Goal: Transaction & Acquisition: Purchase product/service

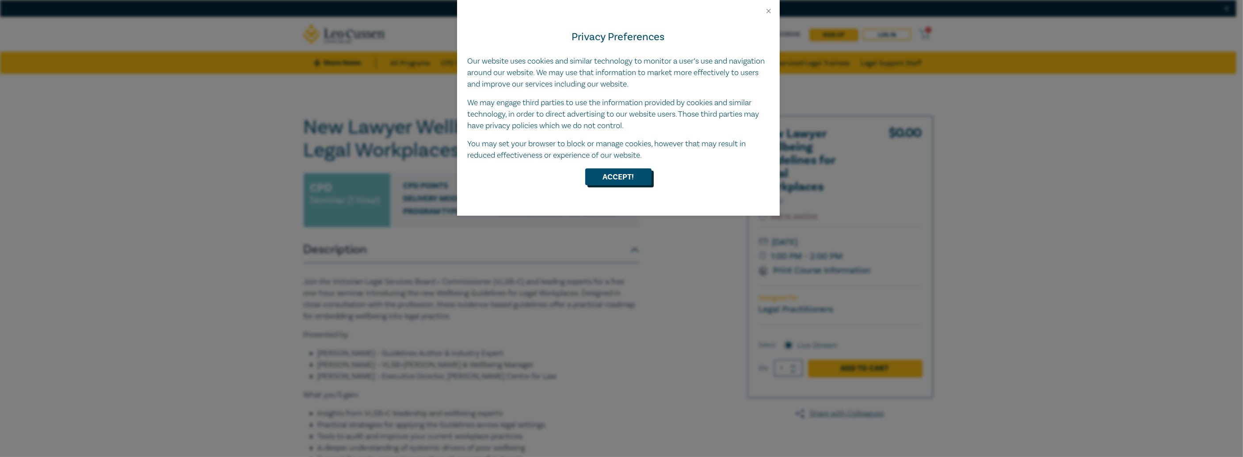
click at [621, 178] on button "Accept!" at bounding box center [618, 176] width 66 height 17
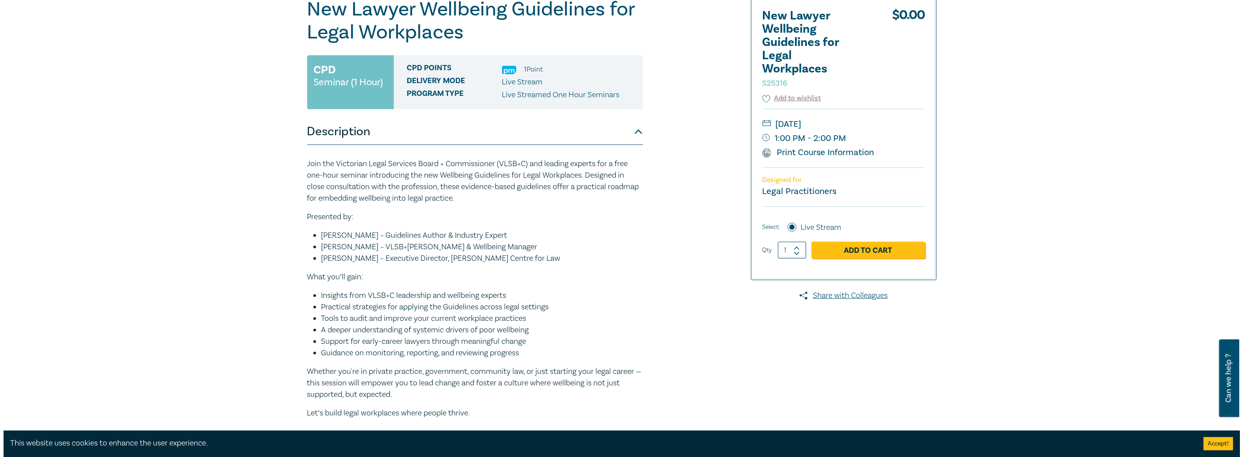
scroll to position [133, 0]
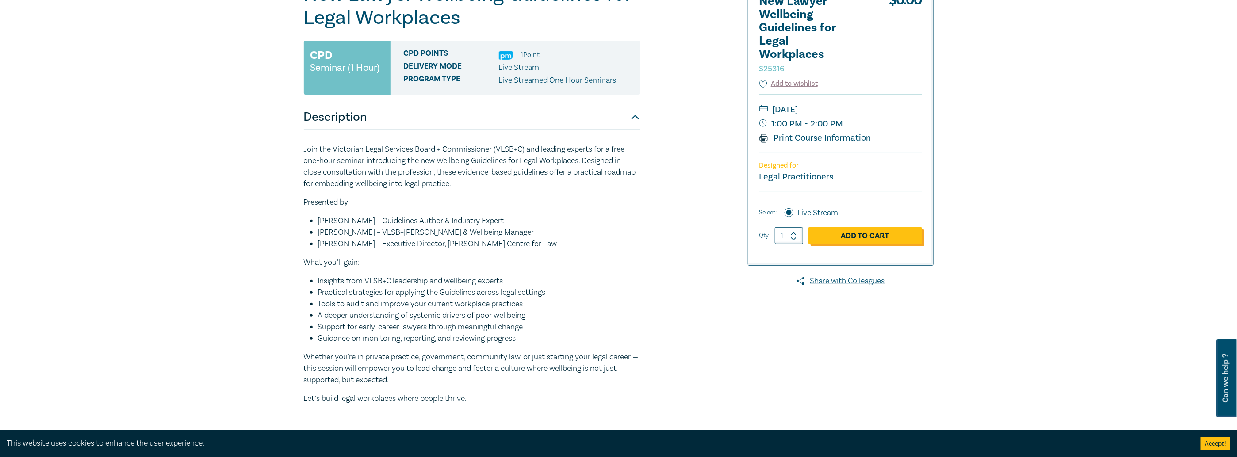
click at [856, 233] on link "Add to Cart" at bounding box center [865, 235] width 114 height 17
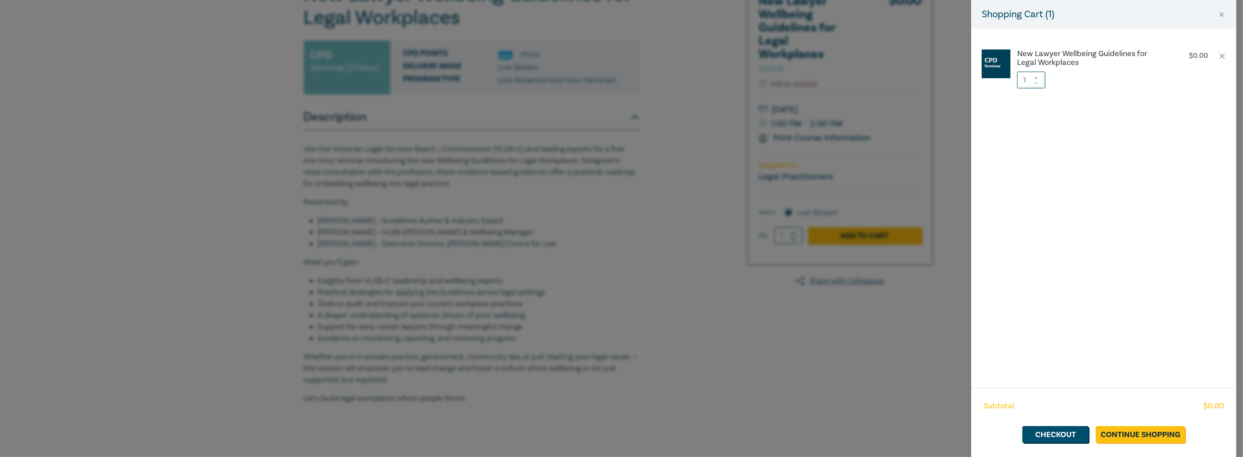
click at [1120, 426] on div "Subtotal $ 0.00 Checkout Continue Shopping" at bounding box center [1103, 422] width 265 height 69
click at [1120, 430] on link "Continue Shopping" at bounding box center [1140, 434] width 89 height 17
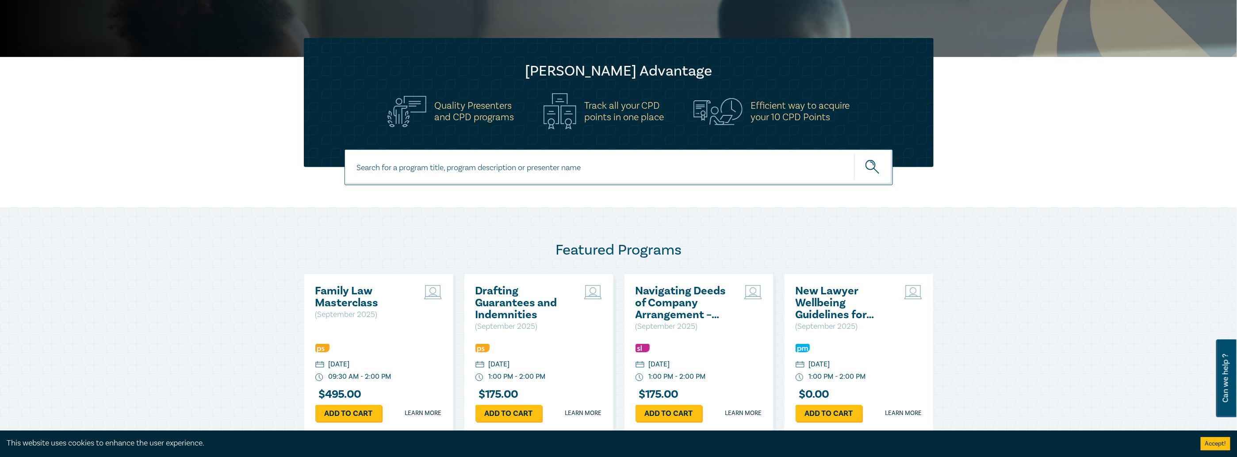
scroll to position [310, 0]
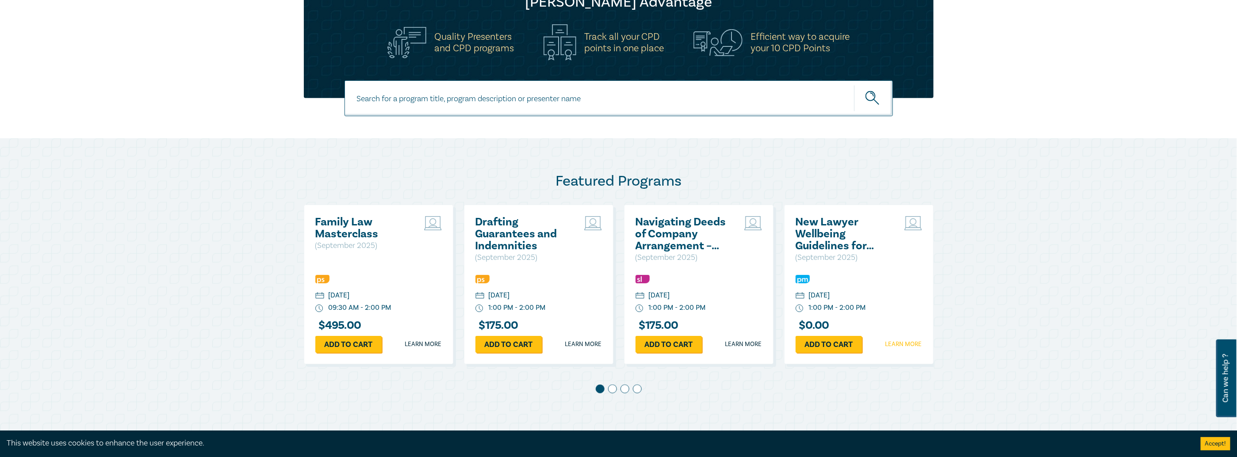
click at [903, 342] on link "Learn more" at bounding box center [903, 344] width 37 height 9
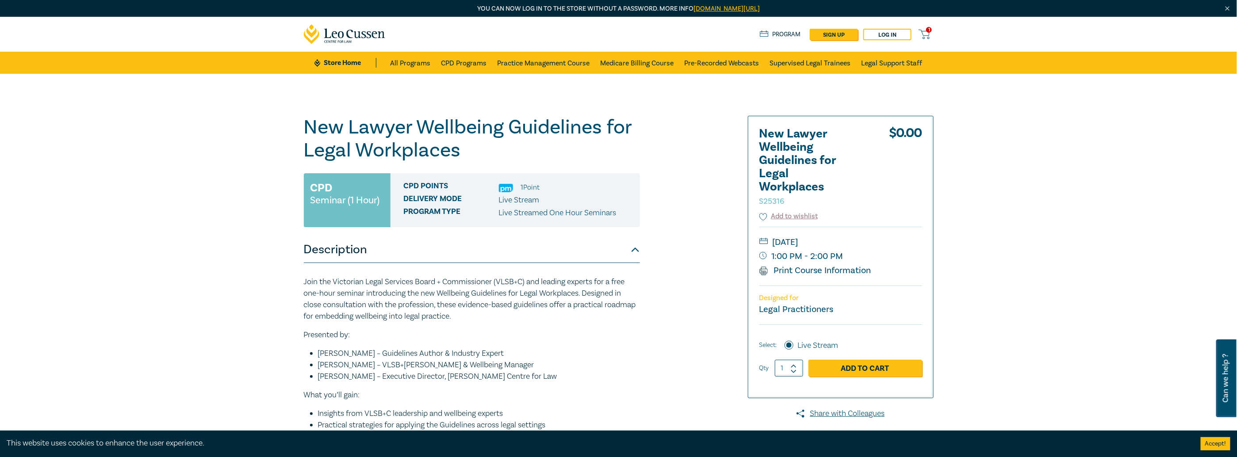
click at [929, 28] on span "1" at bounding box center [929, 30] width 6 height 6
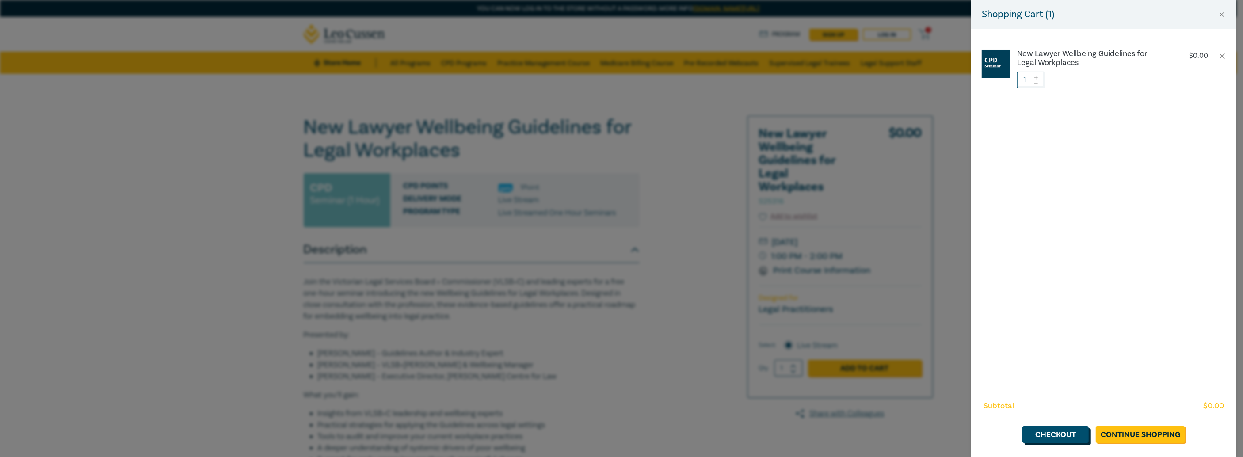
click at [1067, 431] on link "Checkout" at bounding box center [1056, 434] width 66 height 17
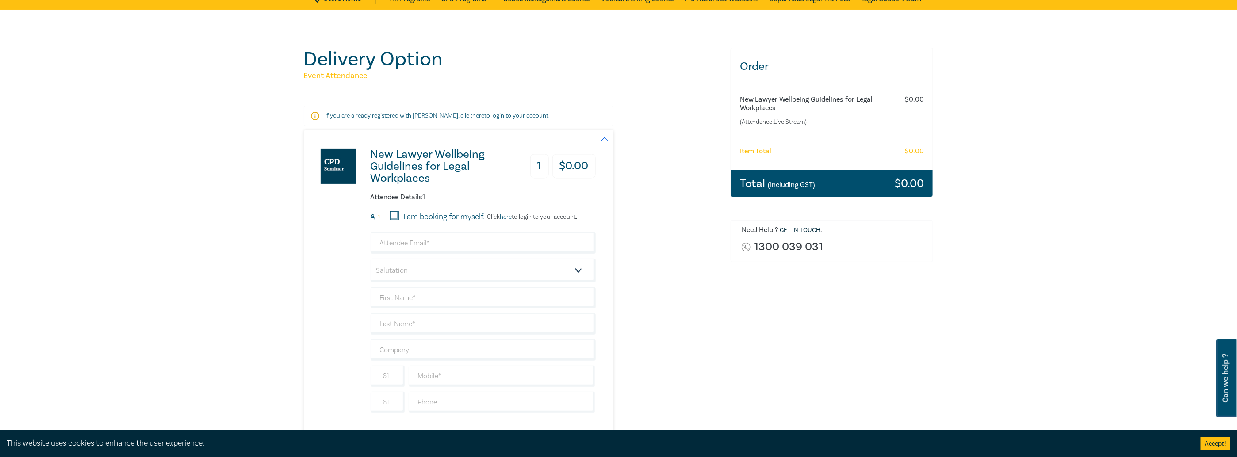
scroll to position [133, 0]
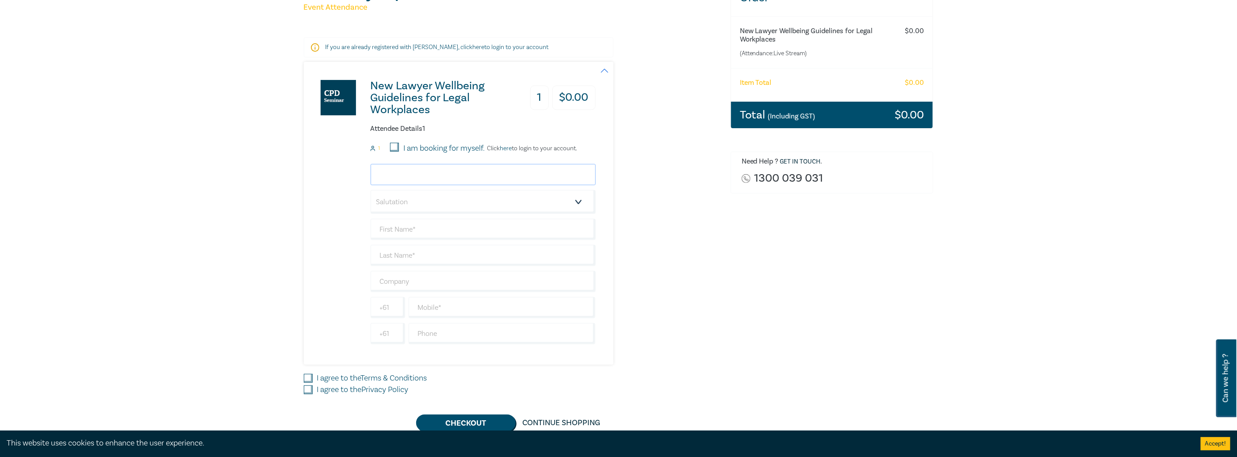
click at [417, 175] on input "email" at bounding box center [483, 174] width 225 height 21
type input "[PERSON_NAME][EMAIL_ADDRESS][PERSON_NAME][DOMAIN_NAME]"
type input "[PERSON_NAME]"
type input "MinterEllison Services Pty Limited ATF MinterEllison Services Trust"
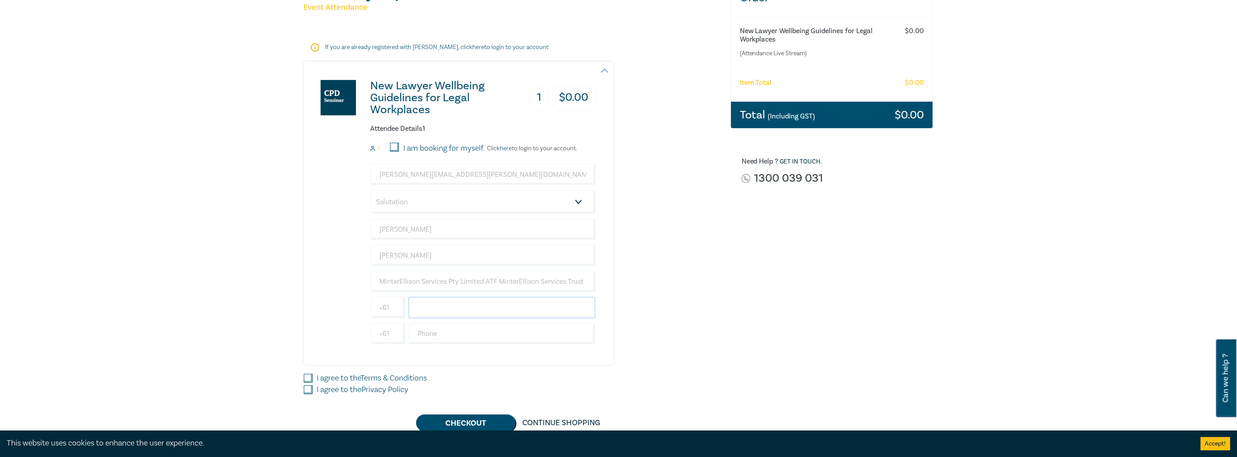
click at [458, 311] on input "text" at bounding box center [502, 307] width 187 height 21
type input "0432256463"
click at [309, 374] on input "I agree to the Terms & Conditions" at bounding box center [308, 378] width 9 height 9
checkbox input "true"
click at [306, 386] on input "I agree to the Privacy Policy" at bounding box center [308, 390] width 9 height 9
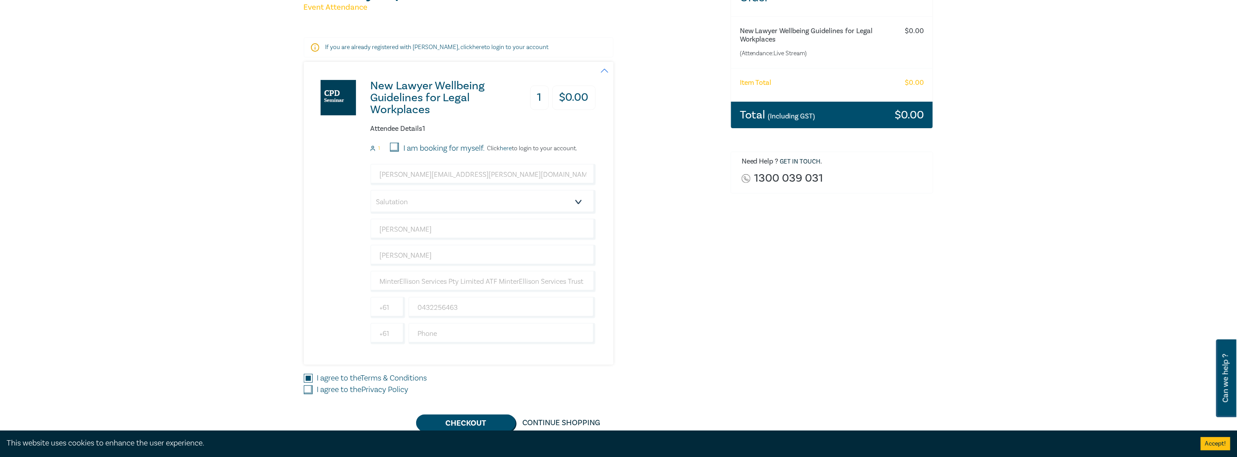
checkbox input "true"
click at [460, 430] on button "Checkout" at bounding box center [465, 423] width 99 height 17
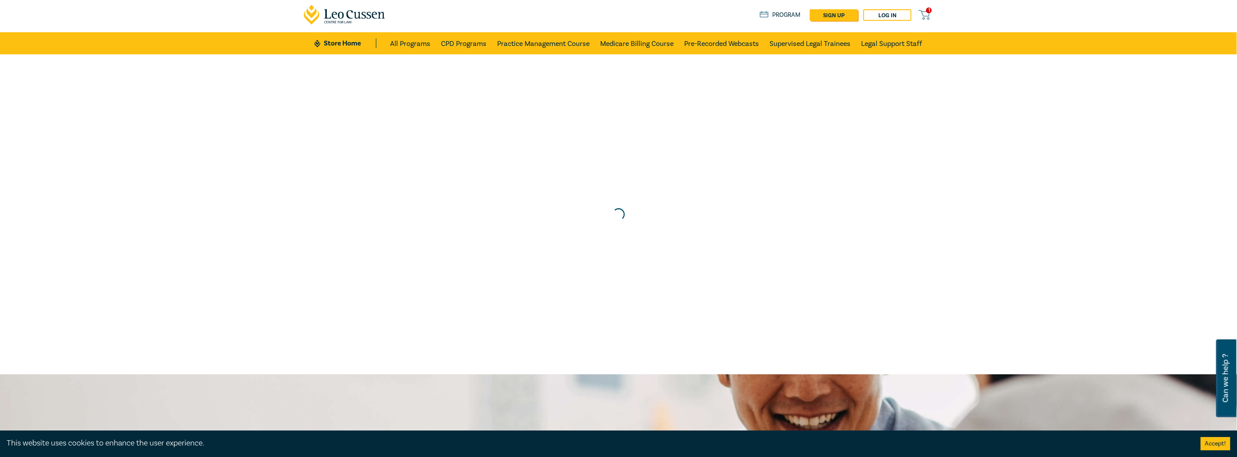
scroll to position [0, 0]
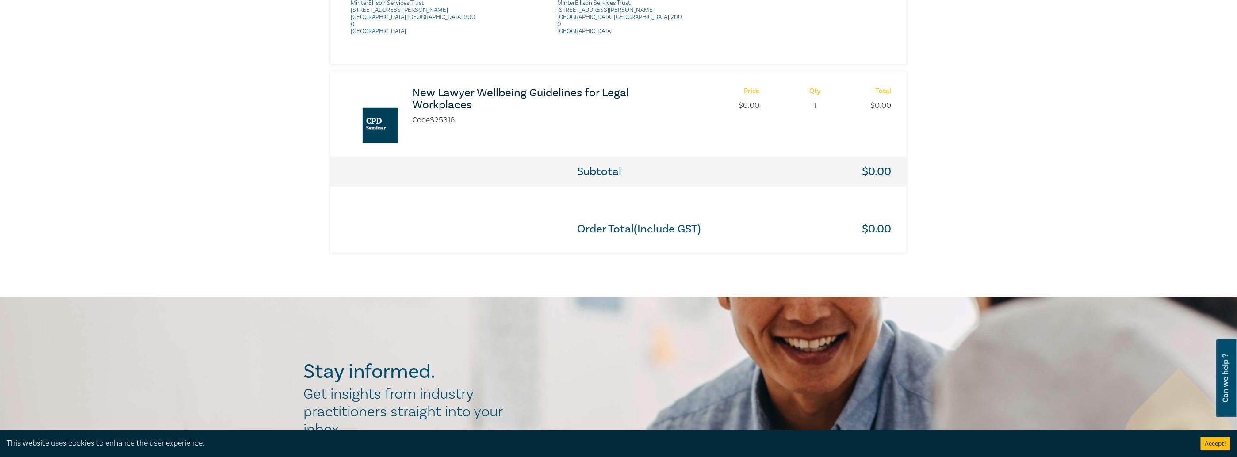
scroll to position [619, 0]
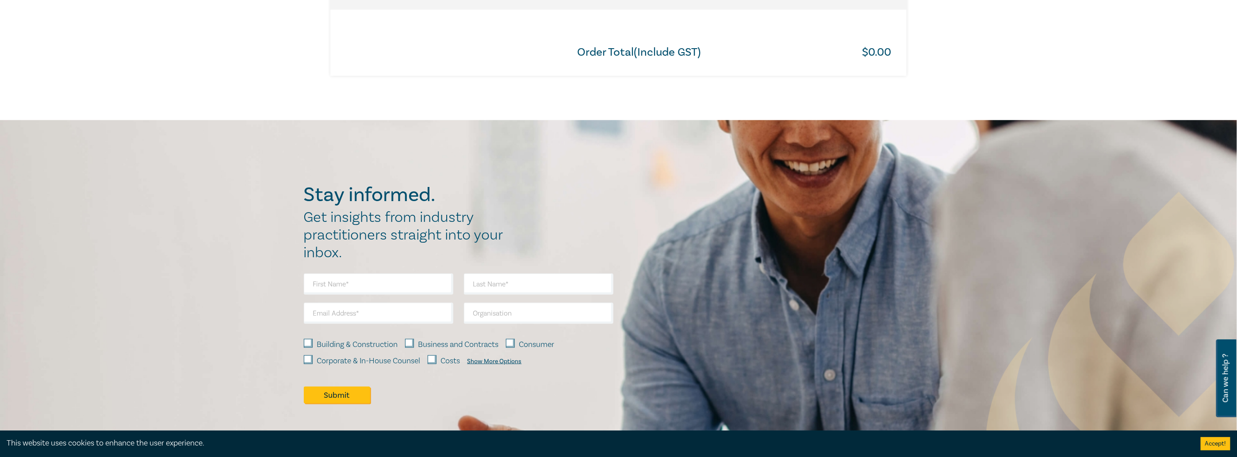
click at [504, 358] on div "Show More Options" at bounding box center [494, 361] width 54 height 7
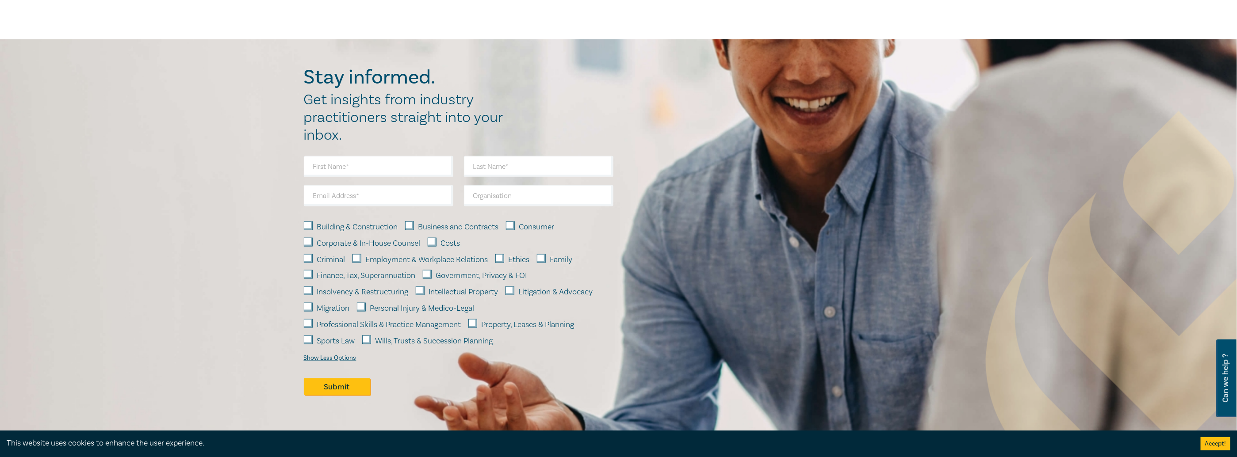
scroll to position [707, 0]
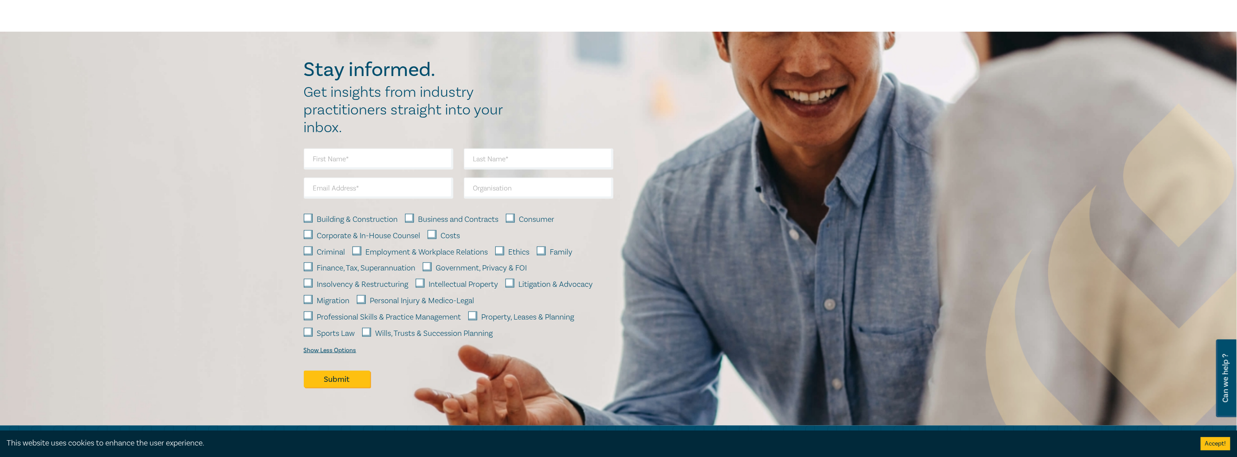
click at [310, 312] on input "Professional Skills & Practice Management" at bounding box center [308, 316] width 9 height 9
checkbox input "true"
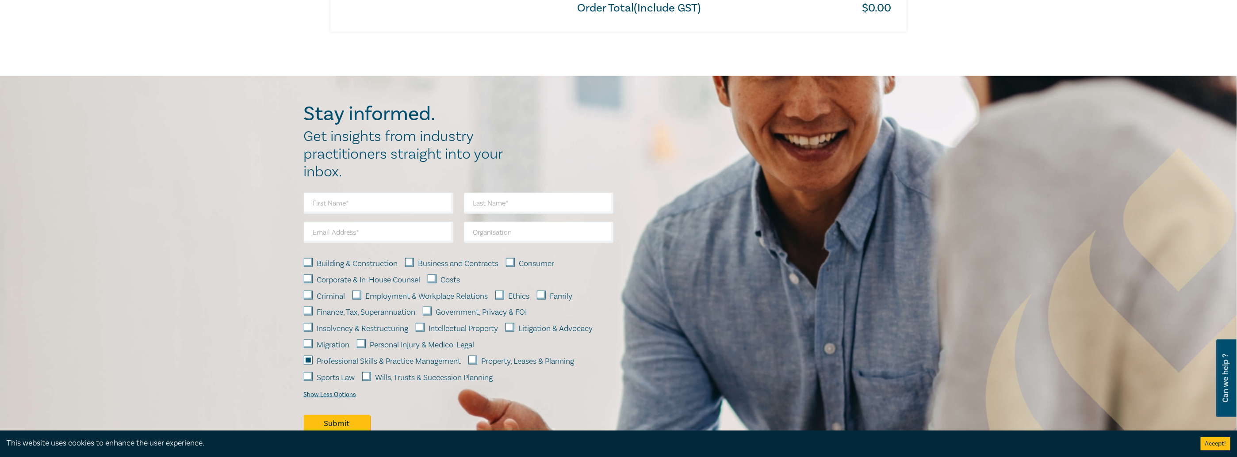
scroll to position [663, 0]
click at [373, 193] on input "text" at bounding box center [378, 203] width 149 height 21
type input "[PERSON_NAME]"
type input "[PERSON_NAME][EMAIL_ADDRESS][PERSON_NAME][DOMAIN_NAME]"
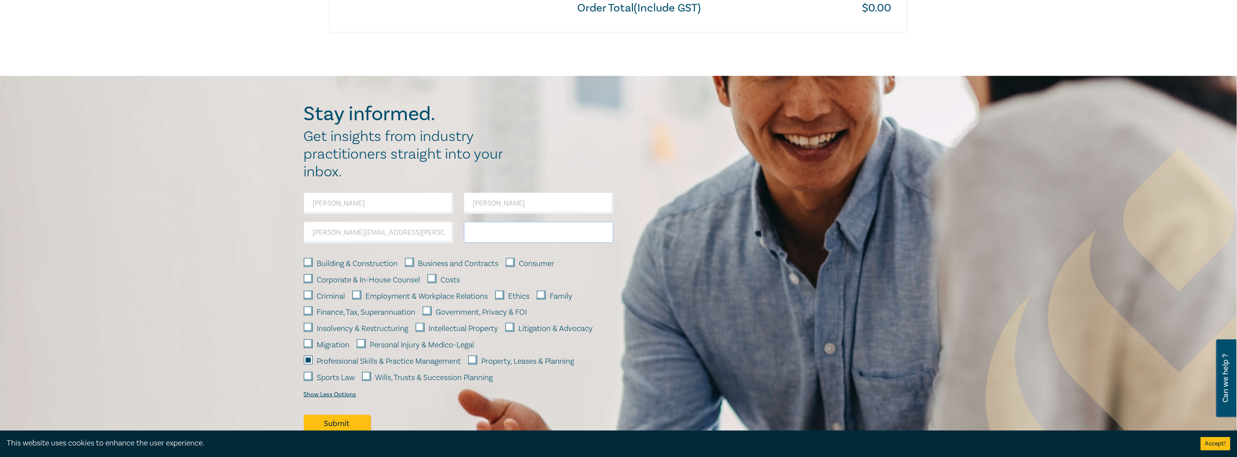
click at [501, 225] on input "text" at bounding box center [538, 232] width 149 height 21
type input "MinterEllison"
click at [355, 291] on input "Employment & Workplace Relations" at bounding box center [356, 295] width 9 height 9
checkbox input "true"
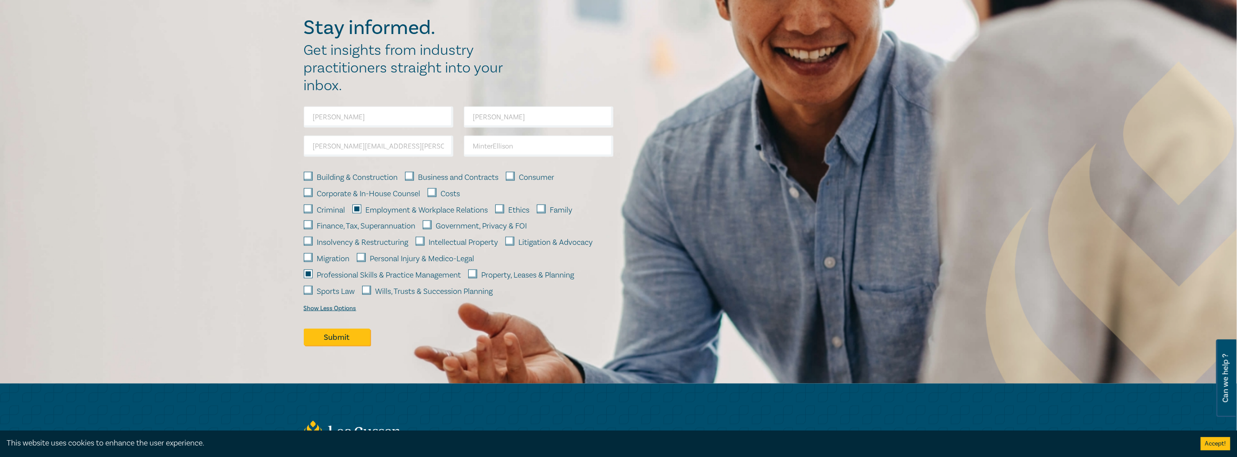
scroll to position [752, 0]
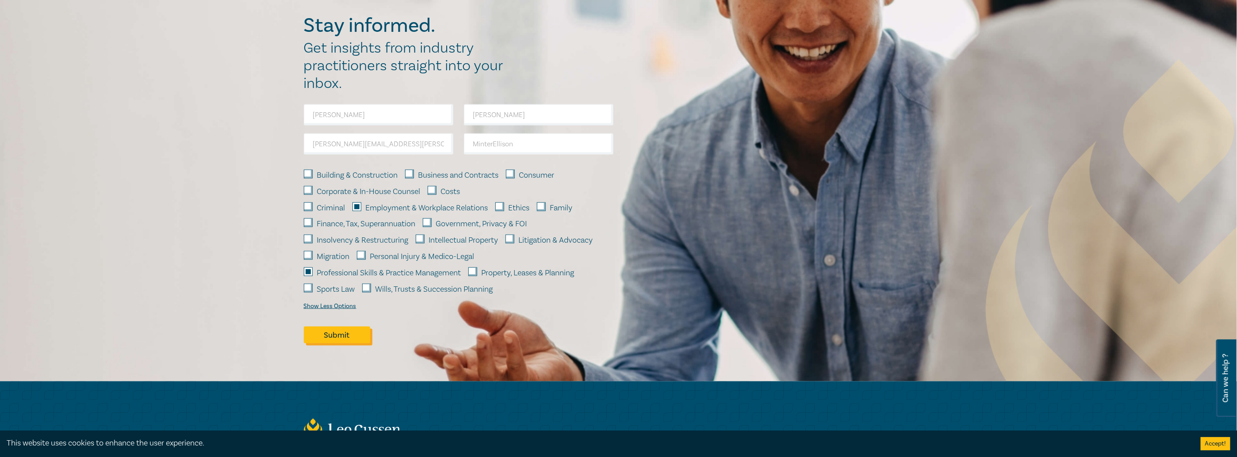
click at [330, 327] on button "Submit" at bounding box center [337, 335] width 66 height 17
